Goal: Information Seeking & Learning: Check status

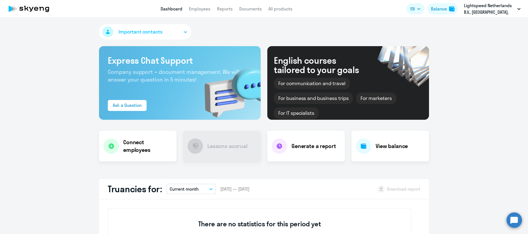
select select "30"
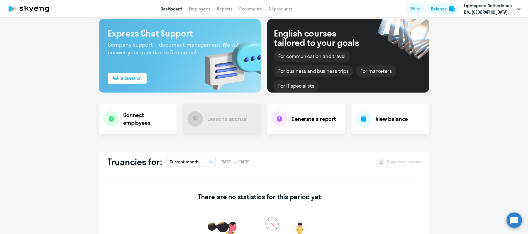
scroll to position [67, 0]
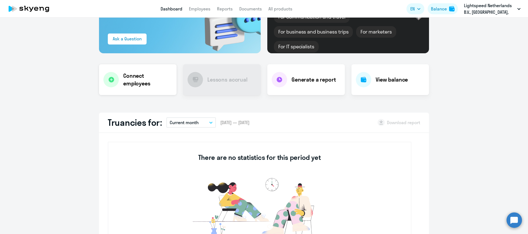
click at [157, 84] on h4 "Connect employees" at bounding box center [147, 79] width 49 height 15
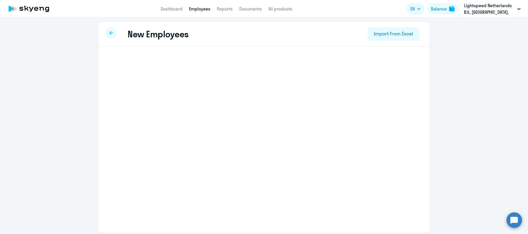
select select "english_adult_not_native_speaker"
select select "4"
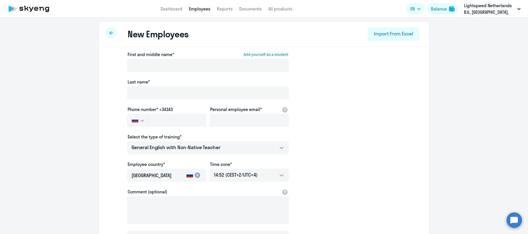
click at [108, 31] on div at bounding box center [111, 32] width 11 height 11
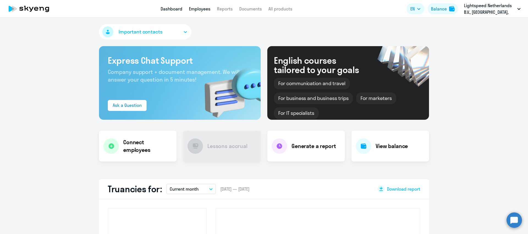
click at [196, 6] on link "Employees" at bounding box center [199, 8] width 21 height 5
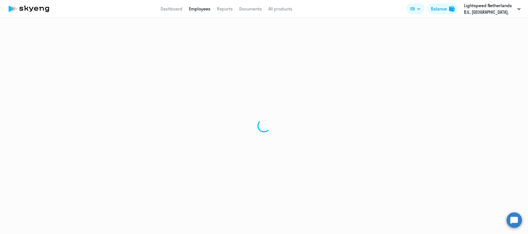
select select "30"
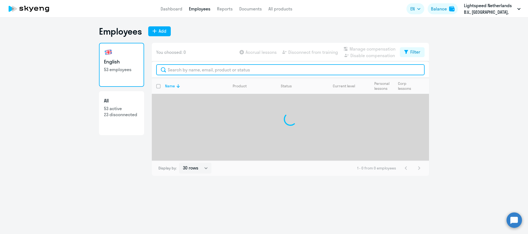
click at [189, 68] on input "text" at bounding box center [290, 69] width 268 height 11
paste input "[PERSON_NAME]"
type input "[PERSON_NAME]"
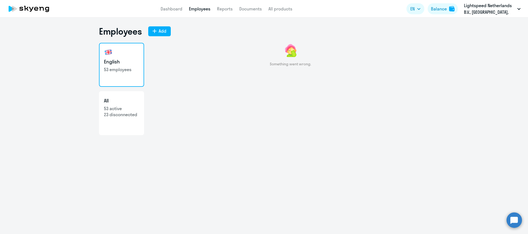
click at [127, 61] on h3 "English" at bounding box center [121, 61] width 35 height 7
click at [120, 107] on p "53 active" at bounding box center [121, 109] width 35 height 6
select select "30"
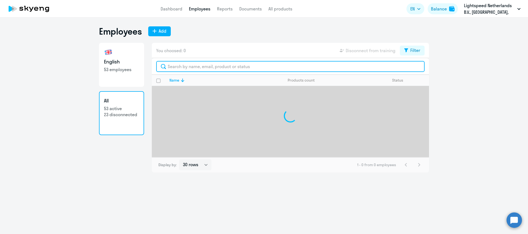
click at [222, 71] on input "text" at bounding box center [290, 66] width 268 height 11
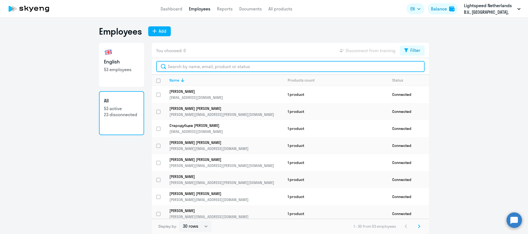
paste input "[PERSON_NAME]"
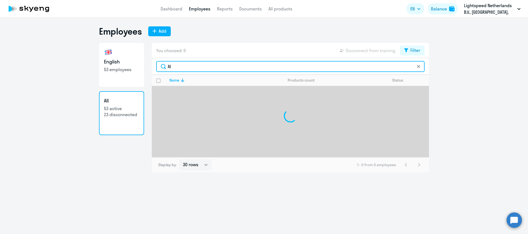
type input "A"
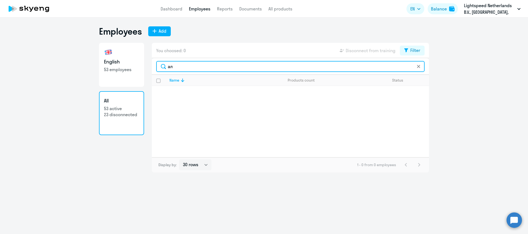
type input "[PERSON_NAME]"
type input "к"
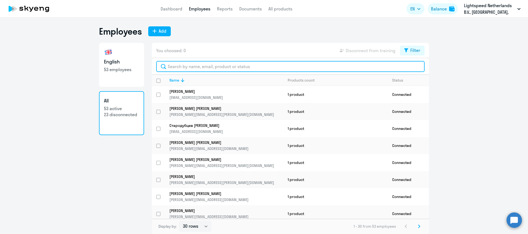
paste input "[PERSON_NAME]"
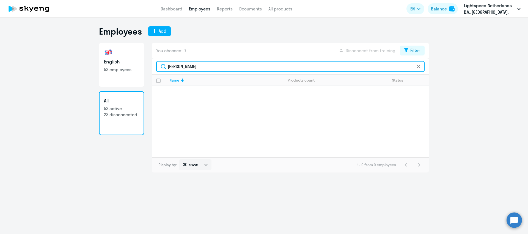
click at [204, 68] on input "[PERSON_NAME]" at bounding box center [290, 66] width 268 height 11
click at [195, 69] on input "Alina" at bounding box center [290, 66] width 268 height 11
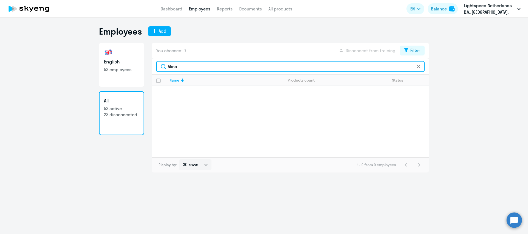
click at [195, 69] on input "Alina" at bounding box center [290, 66] width 268 height 11
paste input "Katerkova"
type input "[PERSON_NAME]"
click at [198, 68] on input "[PERSON_NAME]" at bounding box center [290, 66] width 268 height 11
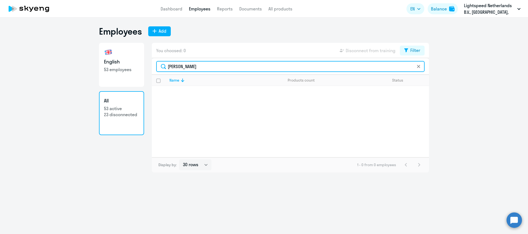
click at [198, 68] on input "[PERSON_NAME]" at bounding box center [290, 66] width 268 height 11
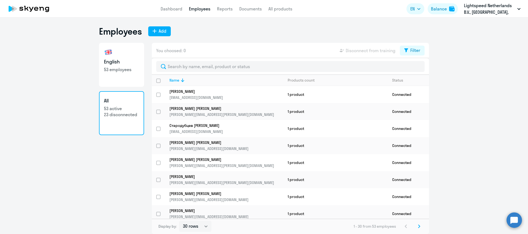
click at [136, 62] on h3 "English" at bounding box center [121, 61] width 35 height 7
select select "30"
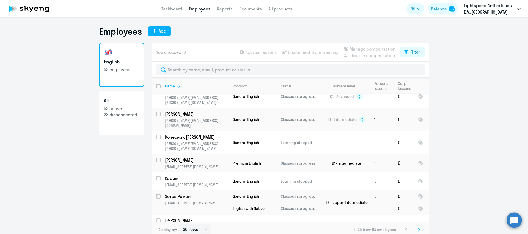
scroll to position [324, 0]
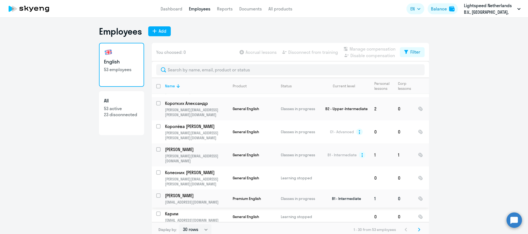
click at [160, 194] on input "select row 22471557" at bounding box center [161, 199] width 11 height 11
click at [158, 194] on input "deselect row 22471557" at bounding box center [161, 199] width 11 height 11
checkbox input "false"
click at [225, 190] on td "[PERSON_NAME] [PERSON_NAME][EMAIL_ADDRESS][DOMAIN_NAME]" at bounding box center [195, 199] width 68 height 18
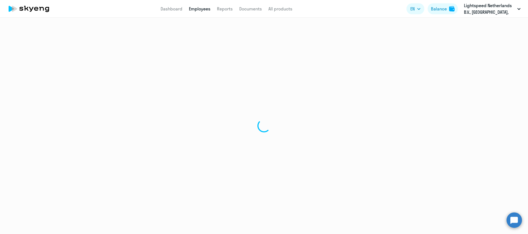
select select "english"
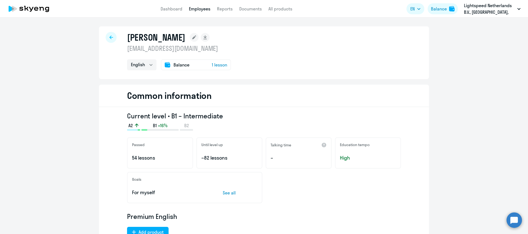
click at [193, 65] on div "Balance 1 lesson" at bounding box center [196, 64] width 70 height 11
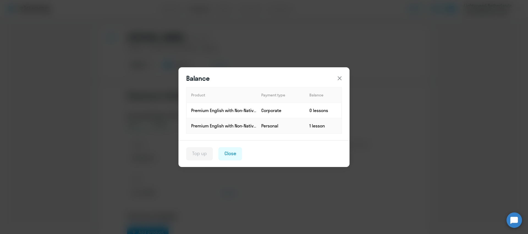
click at [338, 76] on icon at bounding box center [339, 78] width 7 height 7
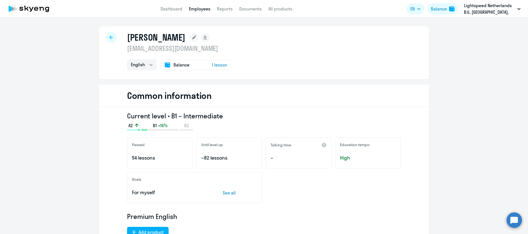
click at [183, 68] on span "Balance" at bounding box center [181, 65] width 16 height 7
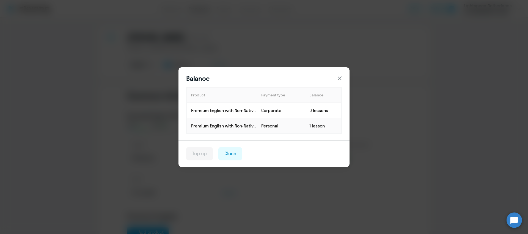
click at [311, 22] on div "Balance Product Payment type Balance Premium English with Non-Native teacher Co…" at bounding box center [264, 117] width 528 height 234
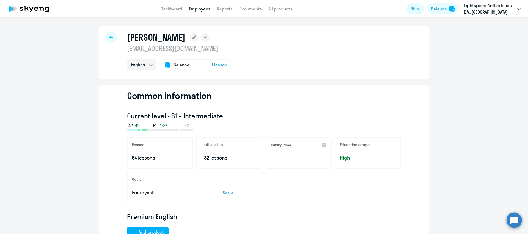
click at [198, 9] on link "Employees" at bounding box center [199, 8] width 21 height 5
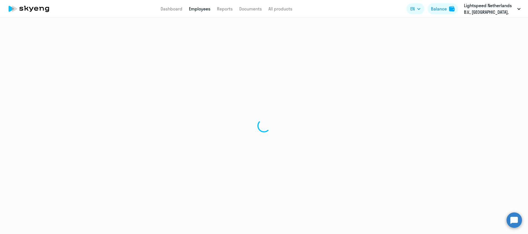
select select "30"
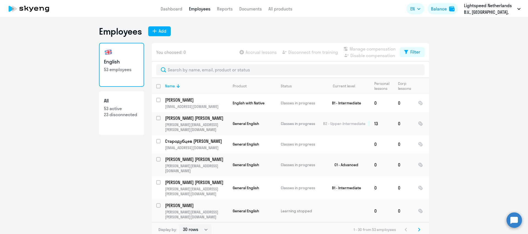
click at [115, 109] on p "53 active" at bounding box center [121, 109] width 35 height 6
select select "30"
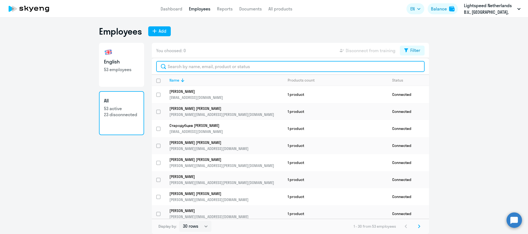
click at [190, 71] on input "text" at bounding box center [290, 66] width 268 height 11
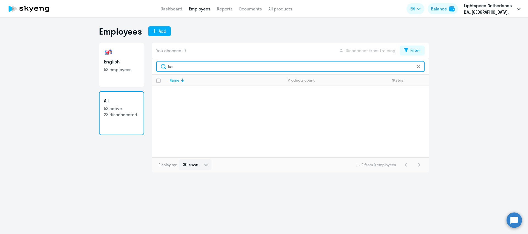
type input "k"
type input "к"
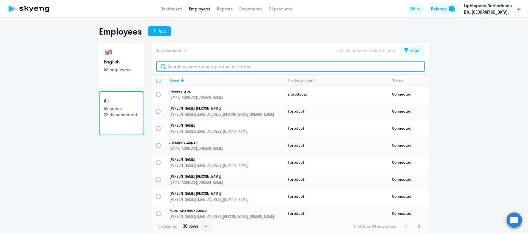
scroll to position [137, 0]
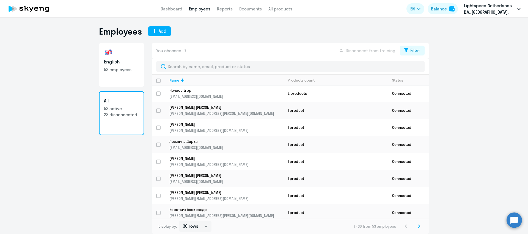
click at [126, 122] on link "All 53 active 23 disconnected" at bounding box center [121, 113] width 45 height 44
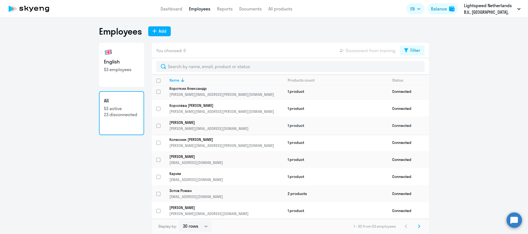
scroll to position [259, 0]
click at [220, 161] on p "[EMAIL_ADDRESS][DOMAIN_NAME]" at bounding box center [226, 162] width 114 height 5
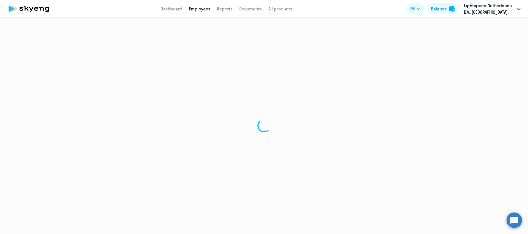
select select "english"
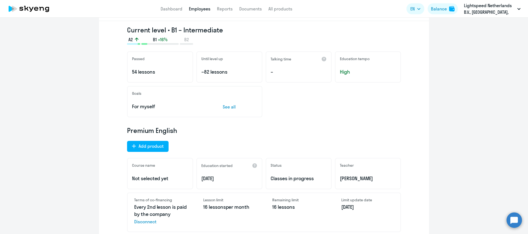
scroll to position [100, 0]
